Goal: Information Seeking & Learning: Learn about a topic

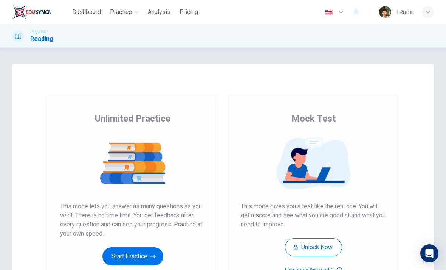
click at [144, 254] on button "Start Practice" at bounding box center [132, 256] width 61 height 18
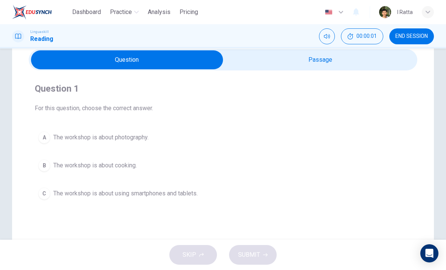
scroll to position [15, 0]
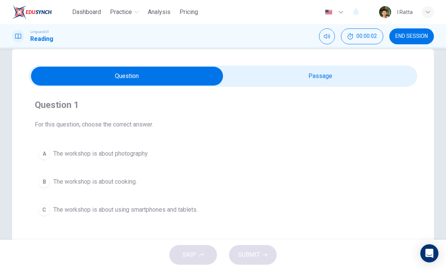
click at [355, 78] on input "checkbox" at bounding box center [127, 76] width 583 height 19
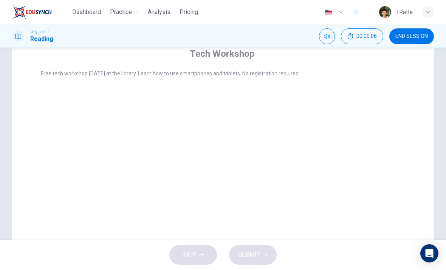
scroll to position [1, 0]
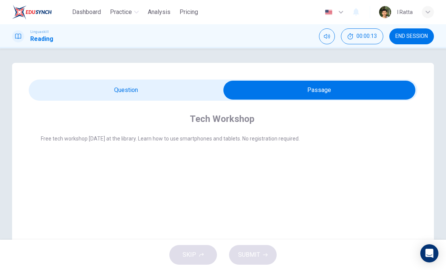
click at [179, 91] on input "checkbox" at bounding box center [319, 90] width 583 height 19
checkbox input "false"
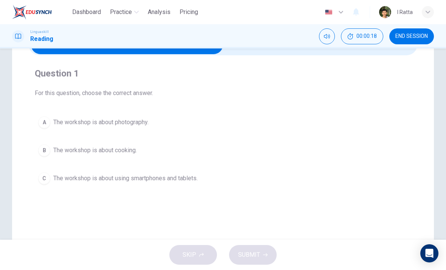
scroll to position [47, 0]
click at [193, 179] on span "The workshop is about using smartphones and tablets." at bounding box center [125, 177] width 144 height 9
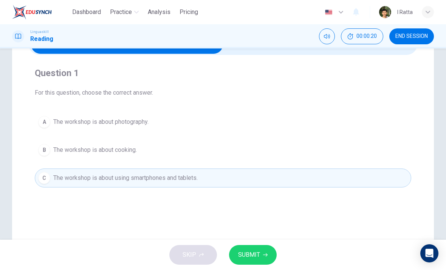
click at [254, 254] on span "SUBMIT" at bounding box center [249, 254] width 22 height 11
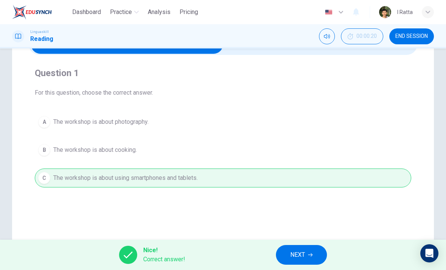
click at [305, 246] on button "NEXT" at bounding box center [301, 255] width 51 height 20
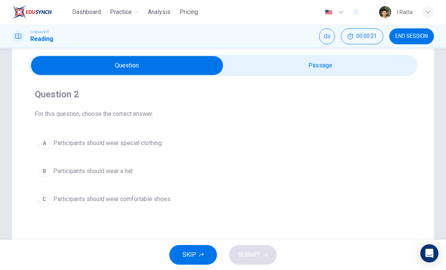
scroll to position [30, 0]
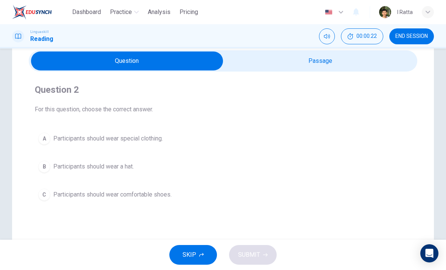
click at [339, 59] on input "checkbox" at bounding box center [127, 60] width 583 height 19
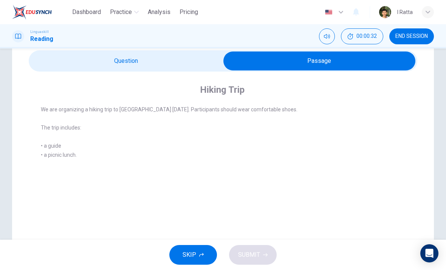
click at [174, 58] on input "checkbox" at bounding box center [319, 60] width 583 height 19
checkbox input "false"
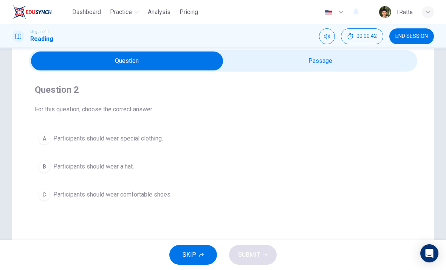
click at [157, 202] on button "C Participants should wear comfortable shoes." at bounding box center [223, 194] width 377 height 19
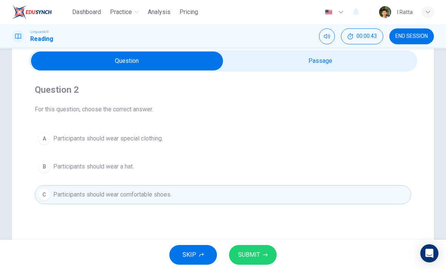
click at [255, 258] on span "SUBMIT" at bounding box center [249, 254] width 22 height 11
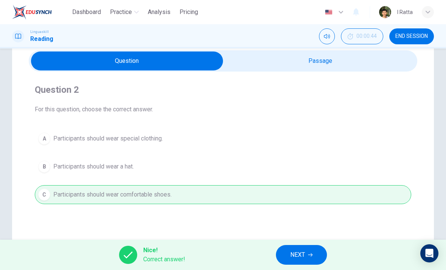
click at [303, 251] on span "NEXT" at bounding box center [297, 254] width 15 height 11
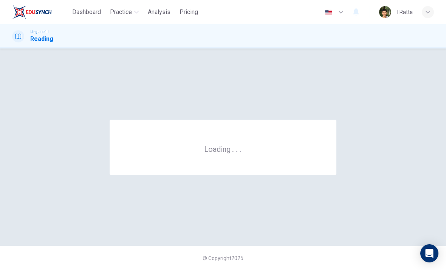
scroll to position [0, 0]
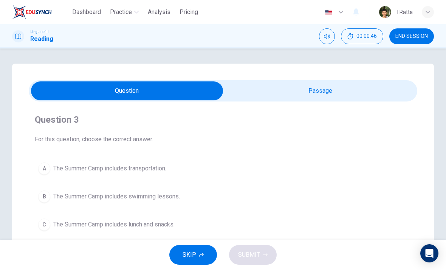
click at [317, 97] on input "checkbox" at bounding box center [127, 90] width 583 height 19
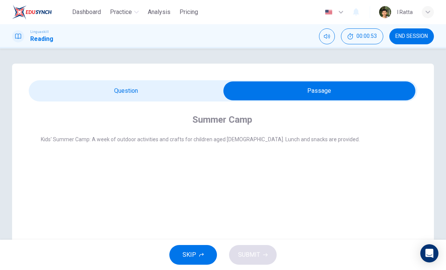
click at [197, 88] on input "checkbox" at bounding box center [319, 90] width 583 height 19
checkbox input "false"
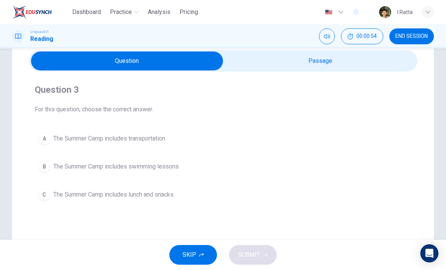
scroll to position [30, 0]
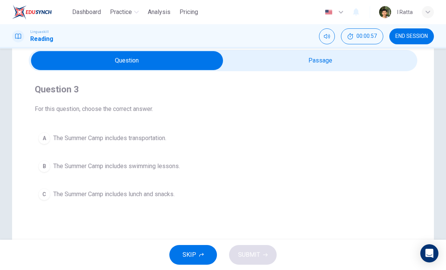
click at [170, 192] on span "The Summer Camp includes lunch and snacks." at bounding box center [113, 193] width 121 height 9
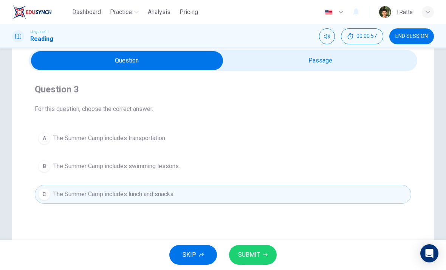
click at [254, 256] on span "SUBMIT" at bounding box center [249, 254] width 22 height 11
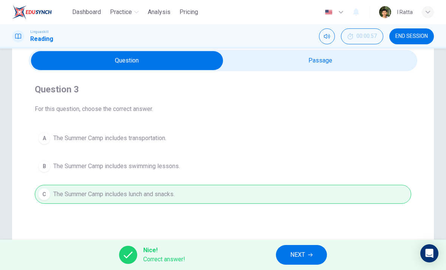
click at [302, 252] on span "NEXT" at bounding box center [297, 254] width 15 height 11
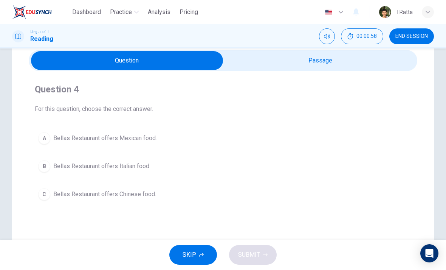
scroll to position [32, 0]
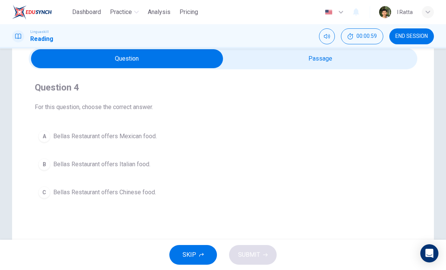
click at [329, 51] on input "checkbox" at bounding box center [127, 58] width 583 height 19
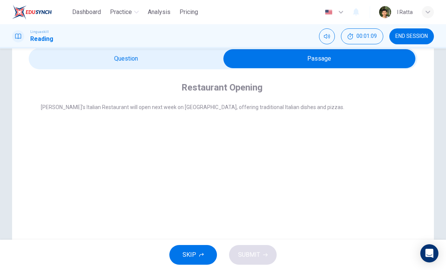
click at [197, 59] on input "checkbox" at bounding box center [319, 58] width 583 height 19
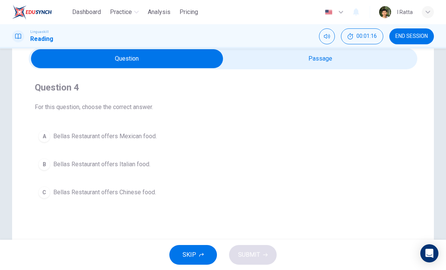
click at [290, 57] on input "checkbox" at bounding box center [127, 58] width 583 height 19
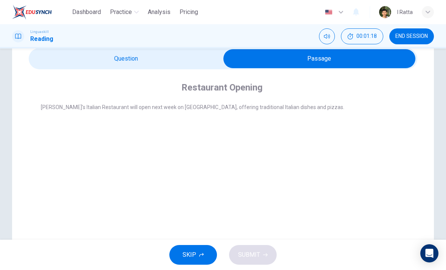
click at [174, 61] on input "checkbox" at bounding box center [319, 58] width 583 height 19
checkbox input "false"
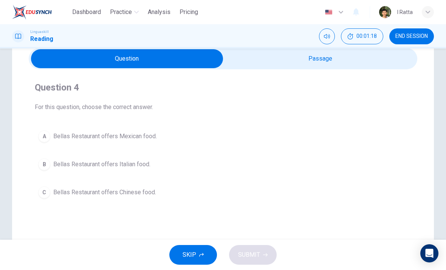
click at [154, 164] on button "B Bellas Restaurant offers Italian food." at bounding box center [223, 164] width 377 height 19
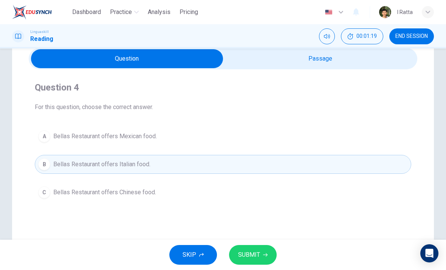
click at [247, 258] on span "SUBMIT" at bounding box center [249, 254] width 22 height 11
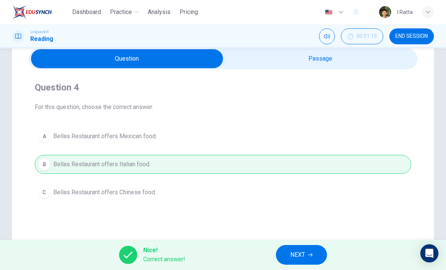
click at [418, 37] on span "END SESSION" at bounding box center [411, 36] width 33 height 6
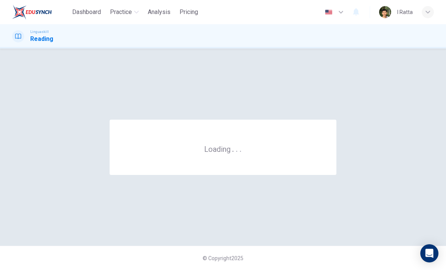
scroll to position [0, 0]
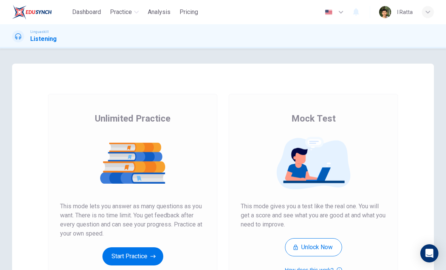
click at [144, 254] on button "Start Practice" at bounding box center [132, 256] width 61 height 18
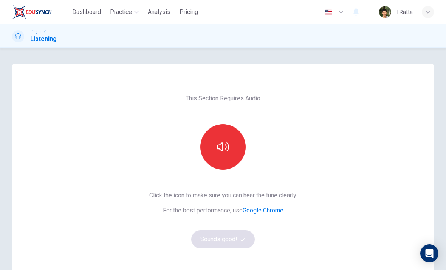
click at [228, 156] on button "button" at bounding box center [222, 146] width 45 height 45
click at [236, 237] on button "Sounds good!" at bounding box center [223, 239] width 64 height 18
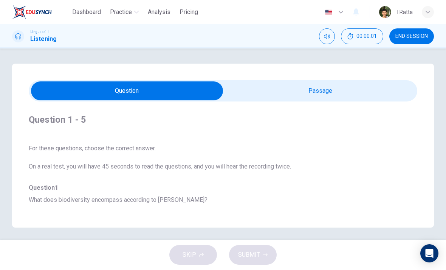
scroll to position [22, 0]
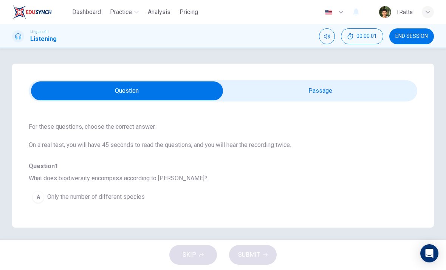
click at [314, 88] on input "checkbox" at bounding box center [127, 90] width 583 height 19
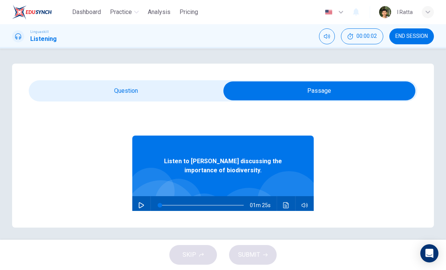
click at [163, 84] on input "checkbox" at bounding box center [319, 90] width 583 height 19
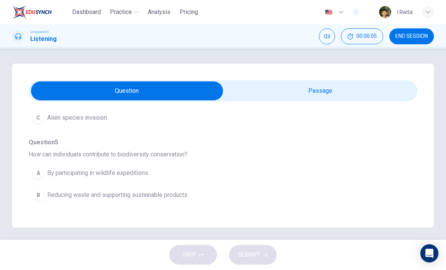
scroll to position [433, 0]
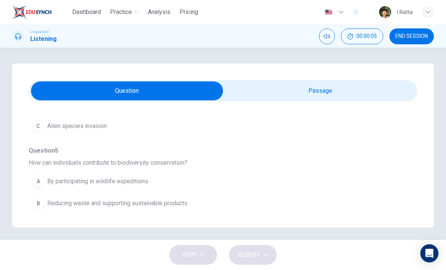
click at [319, 89] on input "checkbox" at bounding box center [127, 90] width 583 height 19
checkbox input "true"
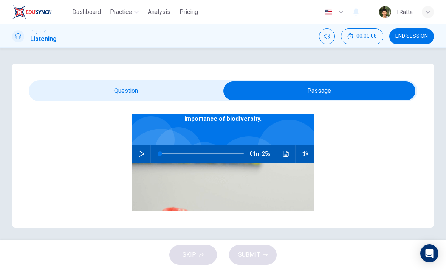
scroll to position [48, 0]
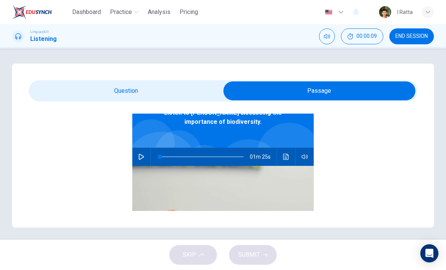
click at [290, 156] on button "Click to see the audio transcription" at bounding box center [286, 156] width 12 height 18
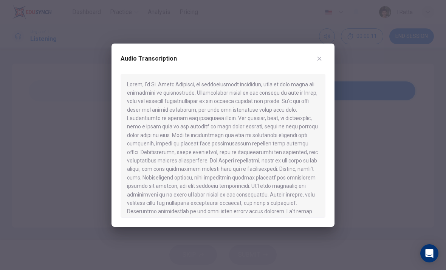
scroll to position [0, 0]
click at [321, 56] on icon "button" at bounding box center [319, 59] width 6 height 6
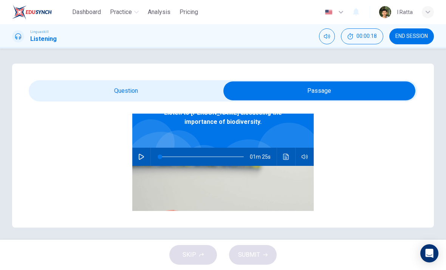
click at [419, 36] on span "END SESSION" at bounding box center [411, 36] width 33 height 6
